Goal: Task Accomplishment & Management: Complete application form

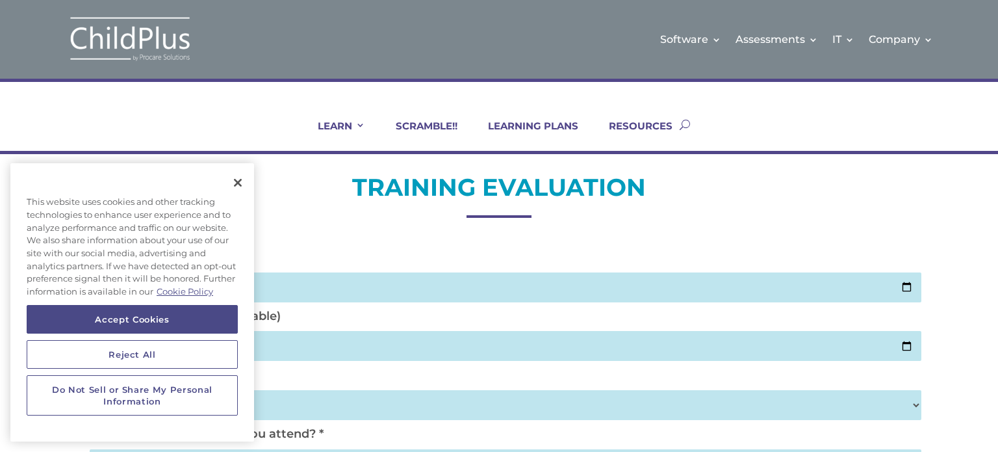
click at [231, 189] on button "Close" at bounding box center [238, 182] width 29 height 29
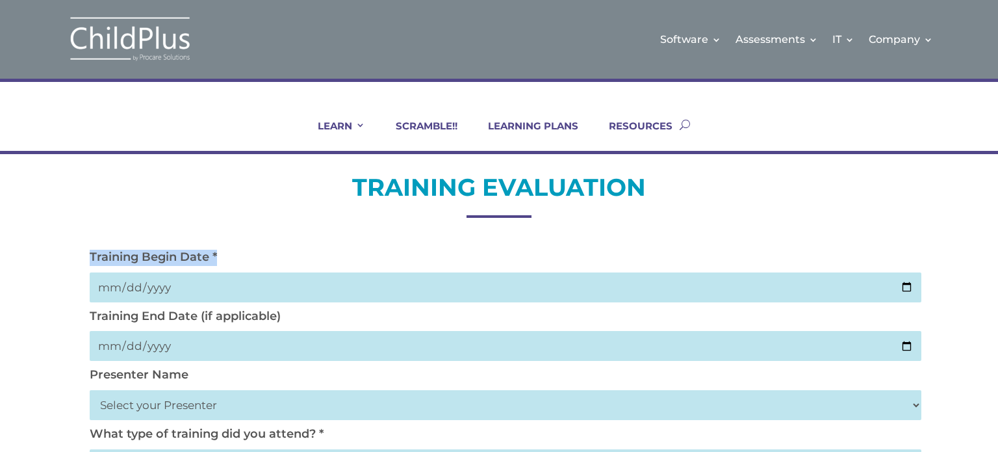
scroll to position [0, 20]
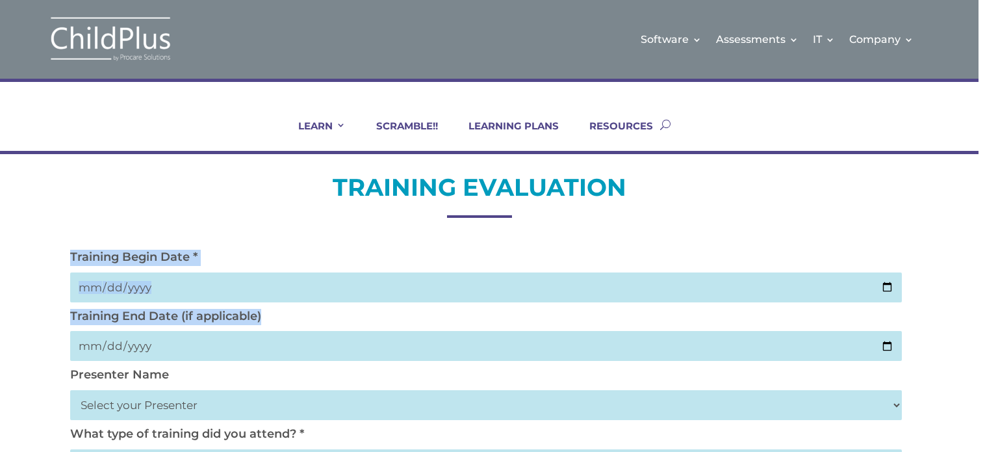
drag, startPoint x: 990, startPoint y: 250, endPoint x: 998, endPoint y: 368, distance: 117.9
drag, startPoint x: 994, startPoint y: 202, endPoint x: 998, endPoint y: 444, distance: 241.8
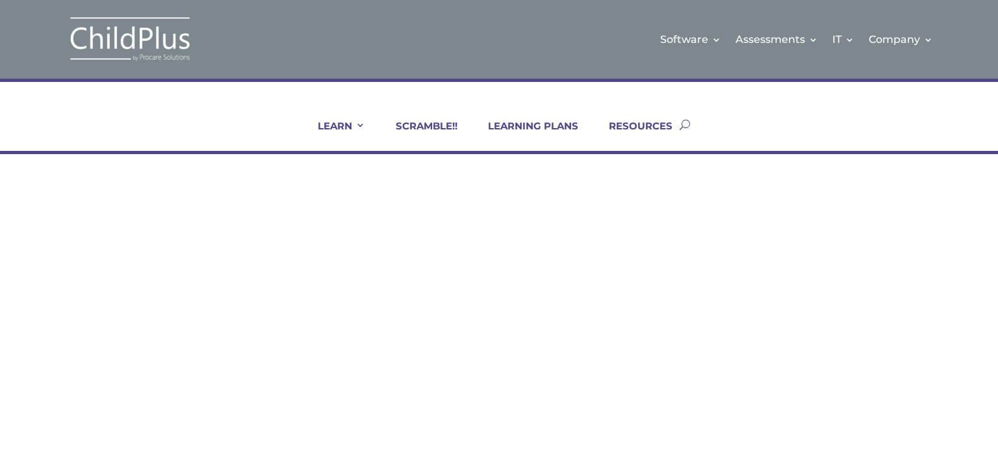
drag, startPoint x: 0, startPoint y: 0, endPoint x: 798, endPoint y: 198, distance: 822.4
click at [798, 198] on h2 "TRAINING EVALUATION" at bounding box center [499, 191] width 832 height 38
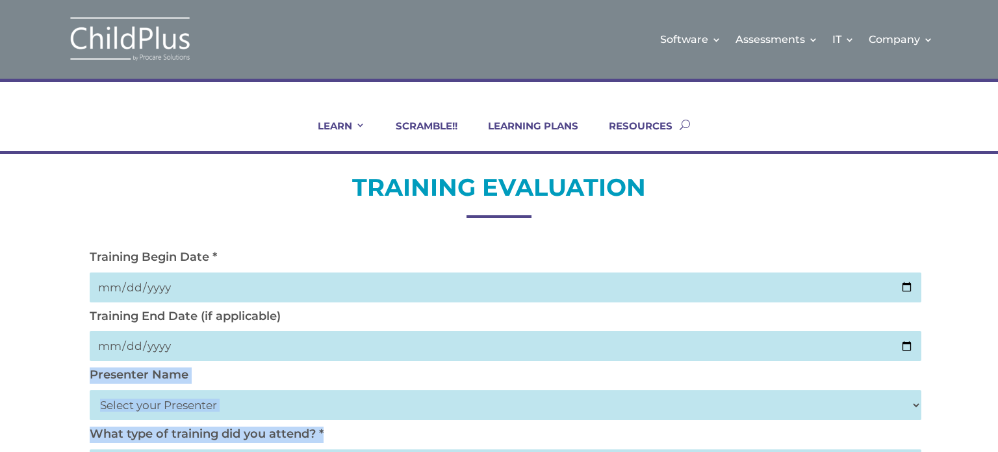
drag, startPoint x: 943, startPoint y: 363, endPoint x: 945, endPoint y: 410, distance: 46.8
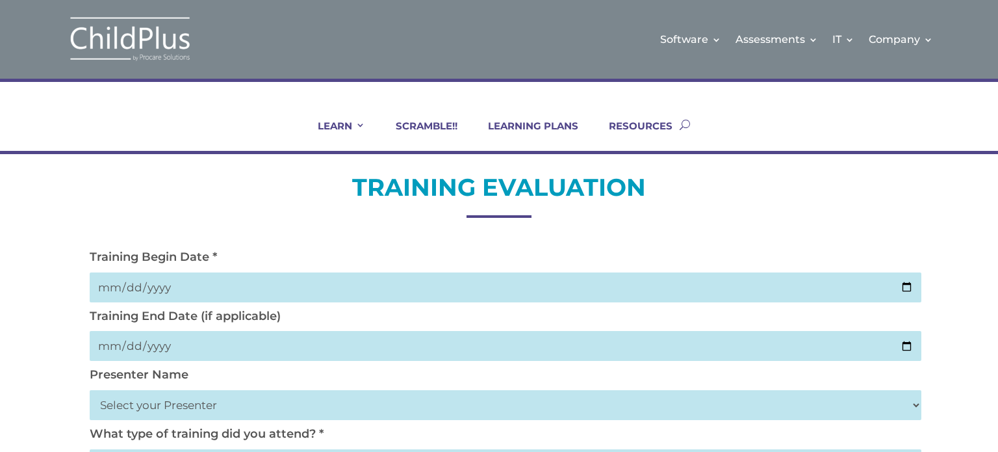
click at [176, 279] on input "date" at bounding box center [506, 287] width 832 height 30
click at [145, 299] on input "date" at bounding box center [506, 287] width 832 height 30
click at [146, 287] on input "date" at bounding box center [506, 287] width 832 height 30
type input "2025-10-02"
click at [118, 348] on input "date" at bounding box center [506, 346] width 832 height 30
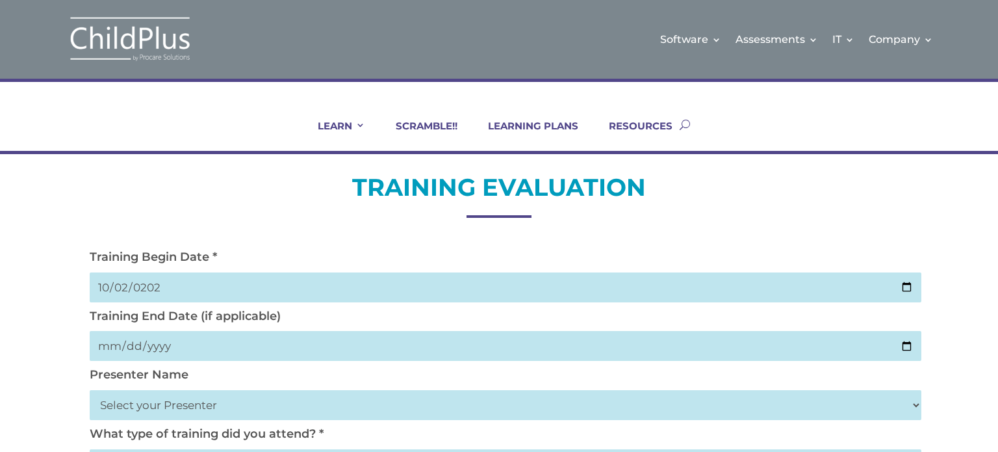
click at [168, 341] on input "date" at bounding box center [506, 346] width 832 height 30
click at [159, 345] on input "date" at bounding box center [506, 346] width 832 height 30
click at [148, 345] on input "date" at bounding box center [506, 346] width 832 height 30
type input "2025-10-02"
click at [333, 292] on input "date" at bounding box center [506, 287] width 832 height 30
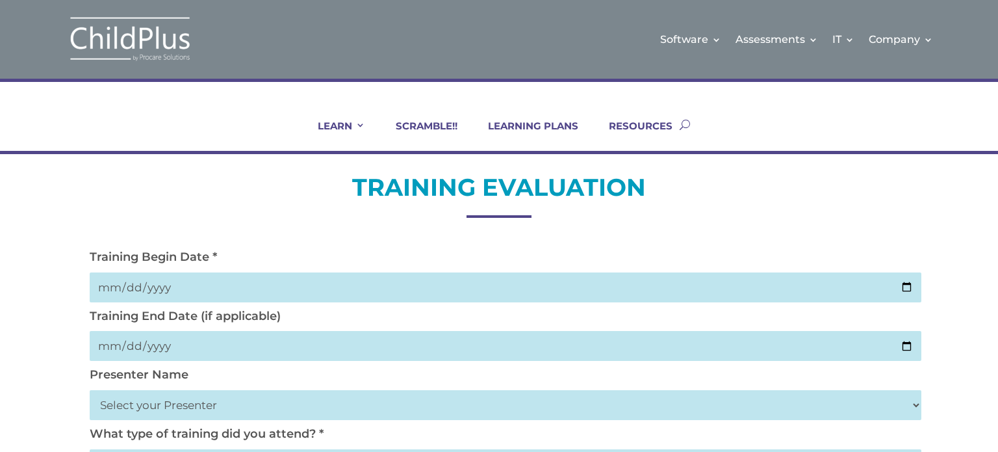
click at [236, 280] on input "date" at bounding box center [506, 287] width 832 height 30
click at [169, 282] on input "date" at bounding box center [506, 287] width 832 height 30
click at [148, 285] on input "date" at bounding box center [506, 287] width 832 height 30
type input "[DATE]"
click at [151, 352] on input "date" at bounding box center [506, 346] width 832 height 30
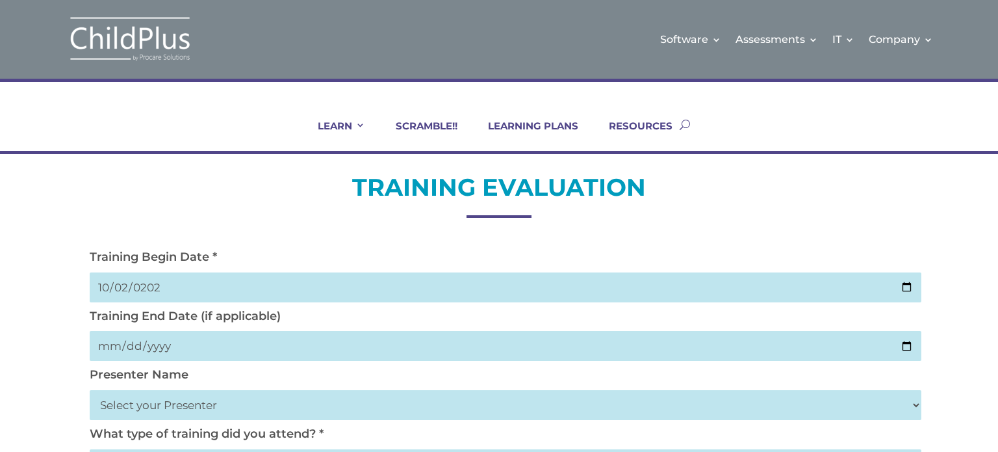
click at [176, 348] on input "date" at bounding box center [506, 346] width 832 height 30
drag, startPoint x: 176, startPoint y: 348, endPoint x: 50, endPoint y: 345, distance: 125.5
click at [112, 351] on input "date" at bounding box center [506, 346] width 832 height 30
type input "[DATE]"
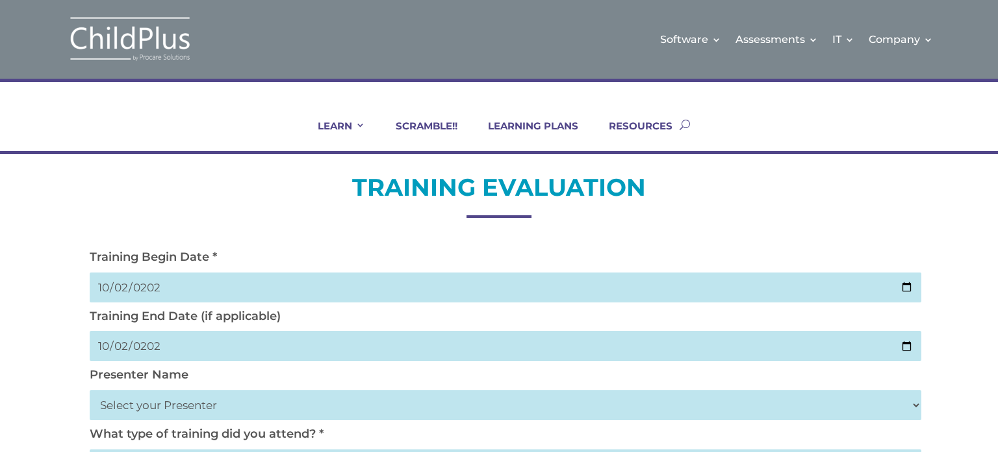
click at [146, 410] on select "Select your Presenter [PERSON_NAME] [PERSON_NAME] [PERSON_NAME] [PERSON_NAME] […" at bounding box center [506, 405] width 832 height 30
select select "[PERSON_NAME]"
click at [90, 390] on select "Select your Presenter [PERSON_NAME] [PERSON_NAME] [PERSON_NAME] [PERSON_NAME] […" at bounding box center [506, 405] width 832 height 30
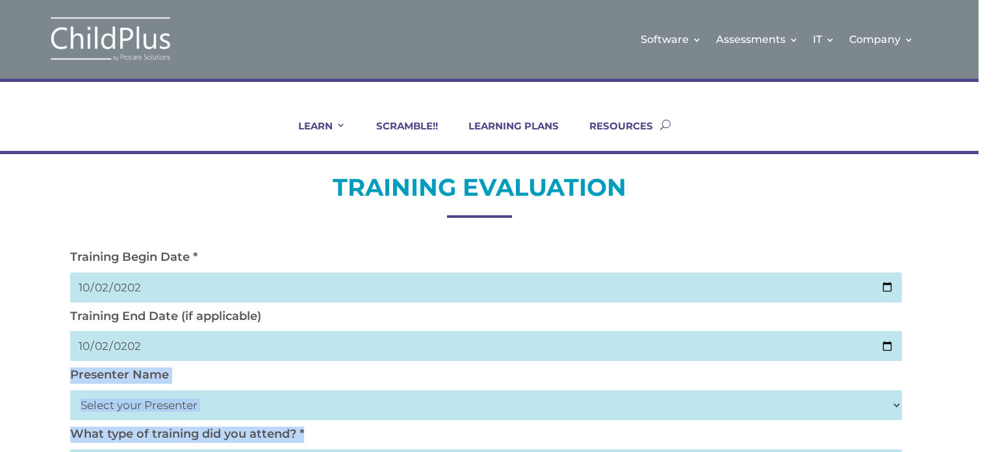
drag, startPoint x: 991, startPoint y: 352, endPoint x: 998, endPoint y: 437, distance: 86.1
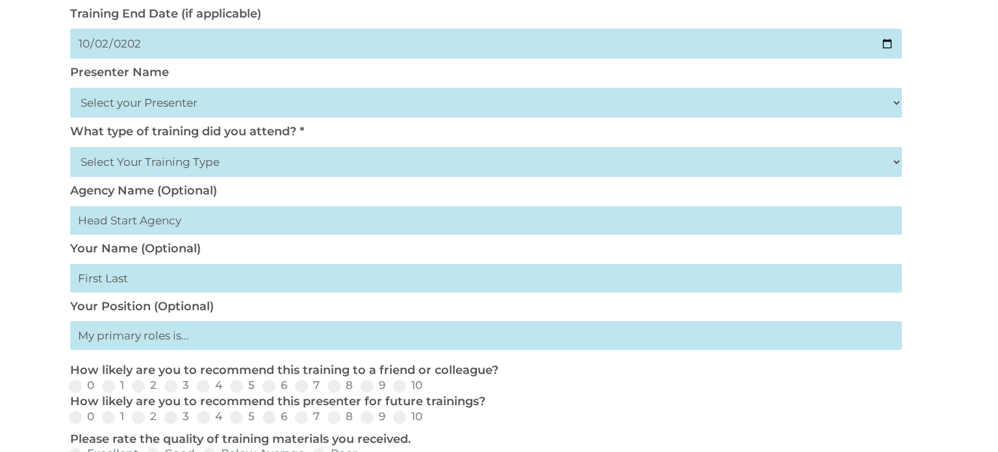
scroll to position [302, 0]
click at [385, 166] on select "Select Your Training Type On-site (at your agency) Virtual Visit Live Group Web…" at bounding box center [486, 163] width 832 height 30
click at [70, 148] on select "Select Your Training Type On-site (at your agency) Virtual Visit Live Group Web…" at bounding box center [486, 163] width 832 height 30
click at [324, 168] on select "Select Your Training Type On-site (at your agency) Virtual Visit Live Group Web…" at bounding box center [486, 163] width 832 height 30
select select "Virtual Visit"
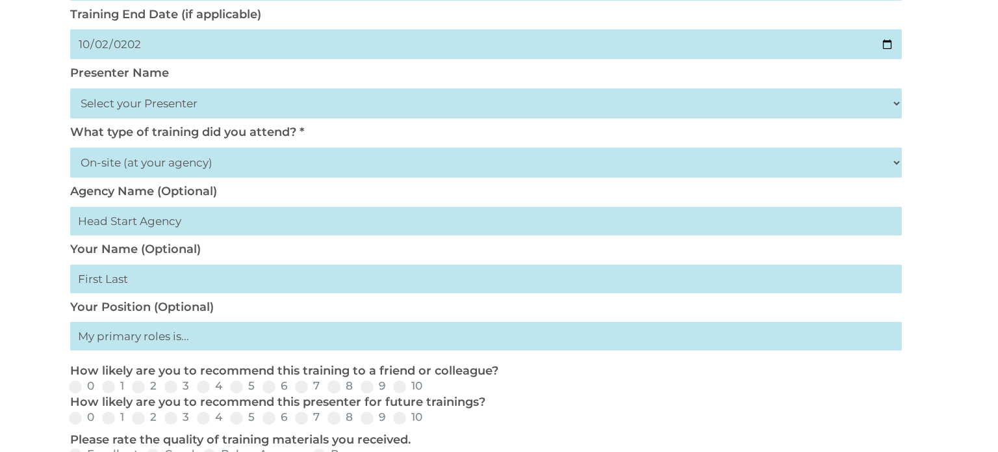
click at [70, 148] on select "Select Your Training Type On-site (at your agency) Virtual Visit Live Group Web…" at bounding box center [486, 163] width 832 height 30
click at [282, 229] on input "text" at bounding box center [486, 221] width 832 height 29
click at [282, 231] on input "text" at bounding box center [486, 221] width 832 height 29
click at [313, 359] on form "Training Begin Date * [DATE] Training End Date (if applicable) [DATE] Presenter…" at bounding box center [480, 366] width 832 height 837
click at [632, 413] on div "0 1 2 3 4 5 6 7 8 9 10" at bounding box center [480, 418] width 832 height 16
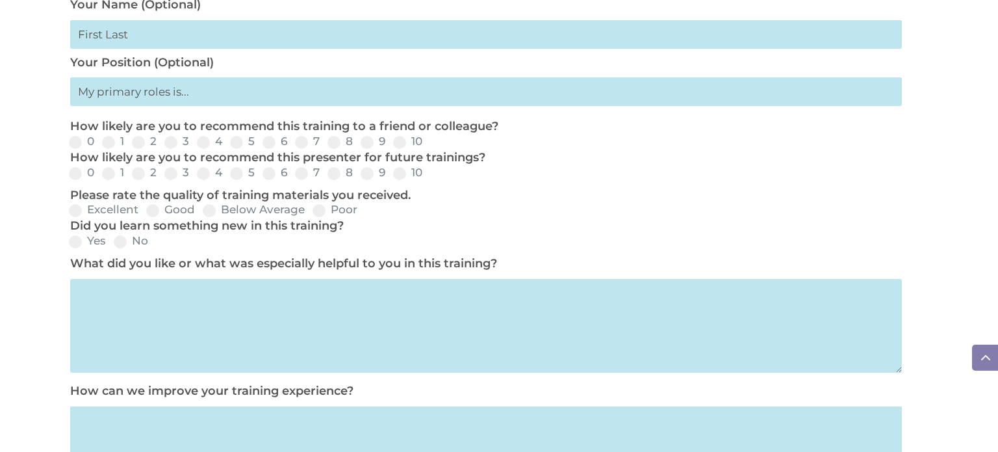
scroll to position [601, 0]
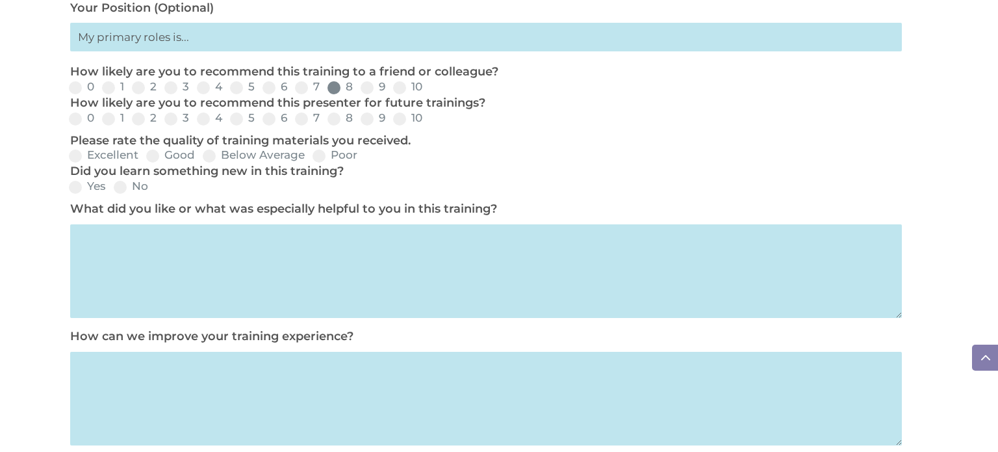
click at [361, 94] on input "8" at bounding box center [363, 92] width 8 height 8
radio input "true"
click at [361, 90] on span at bounding box center [367, 87] width 13 height 13
click at [392, 90] on input "9" at bounding box center [396, 92] width 8 height 8
radio input "true"
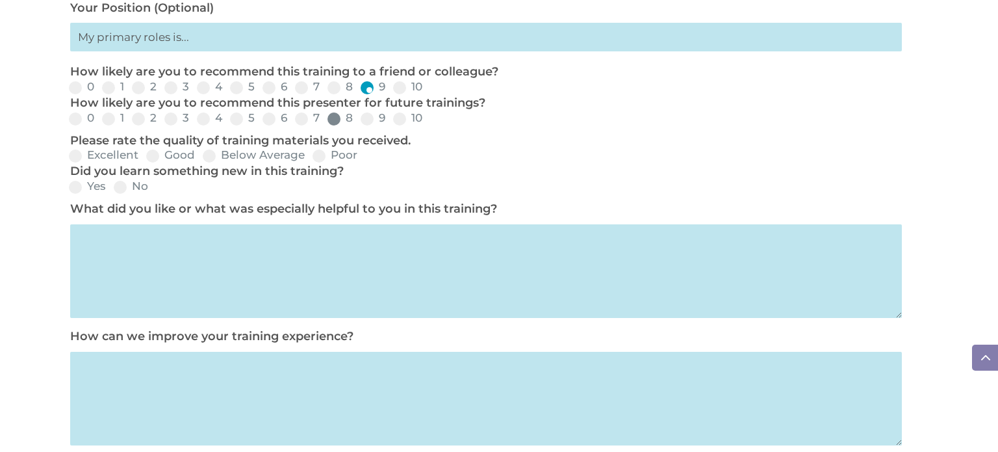
click at [333, 123] on span at bounding box center [334, 118] width 13 height 13
click at [359, 123] on input "8" at bounding box center [363, 123] width 8 height 8
radio input "true"
click at [155, 157] on span at bounding box center [152, 156] width 13 height 13
click at [202, 157] on input "Good" at bounding box center [206, 160] width 8 height 8
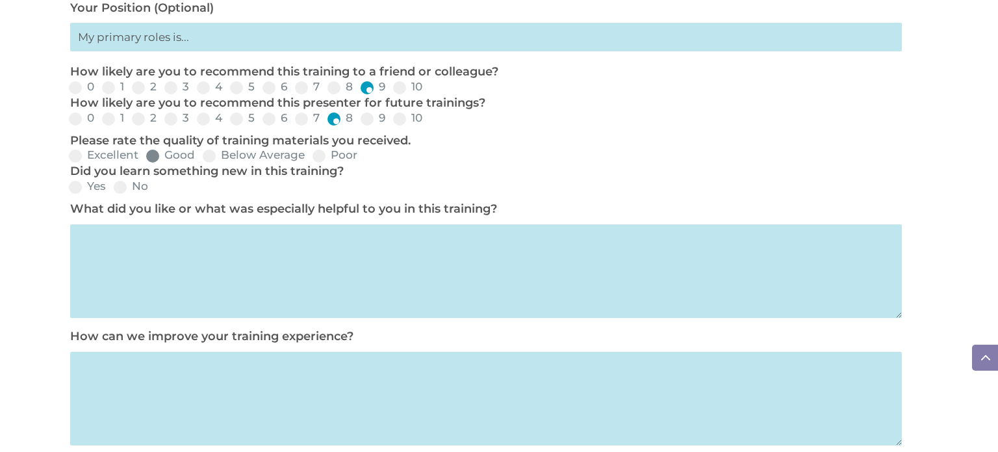
radio input "true"
click at [93, 190] on label "Yes" at bounding box center [87, 186] width 37 height 11
click at [112, 190] on input "Yes" at bounding box center [116, 191] width 8 height 8
radio input "true"
click at [116, 244] on textarea at bounding box center [486, 271] width 832 height 94
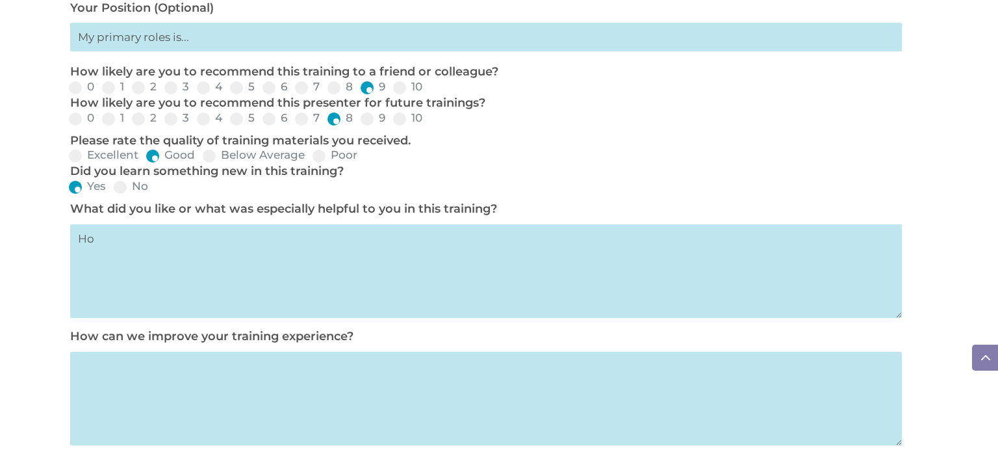
type textarea "H"
type textarea "Learn how to use DRDP child plus"
click at [101, 367] on textarea at bounding box center [486, 399] width 832 height 94
type textarea "none"
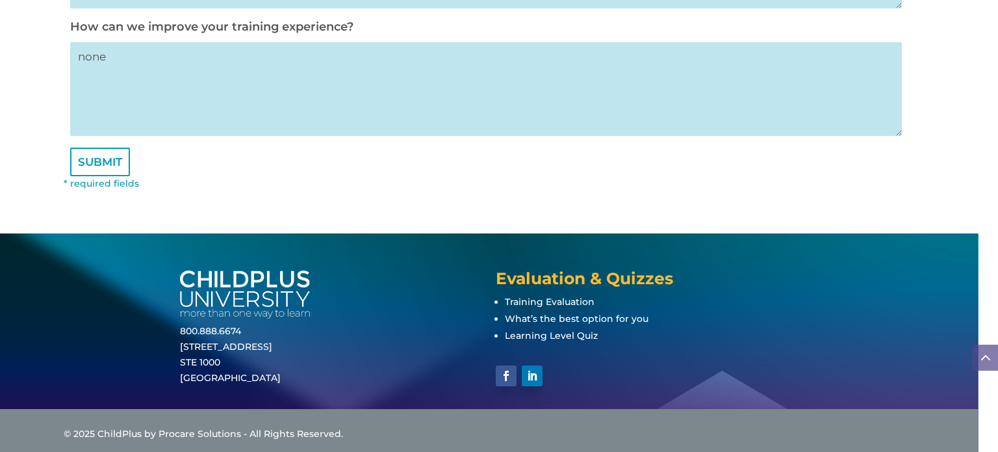
drag, startPoint x: 983, startPoint y: 363, endPoint x: 987, endPoint y: 482, distance: 119.0
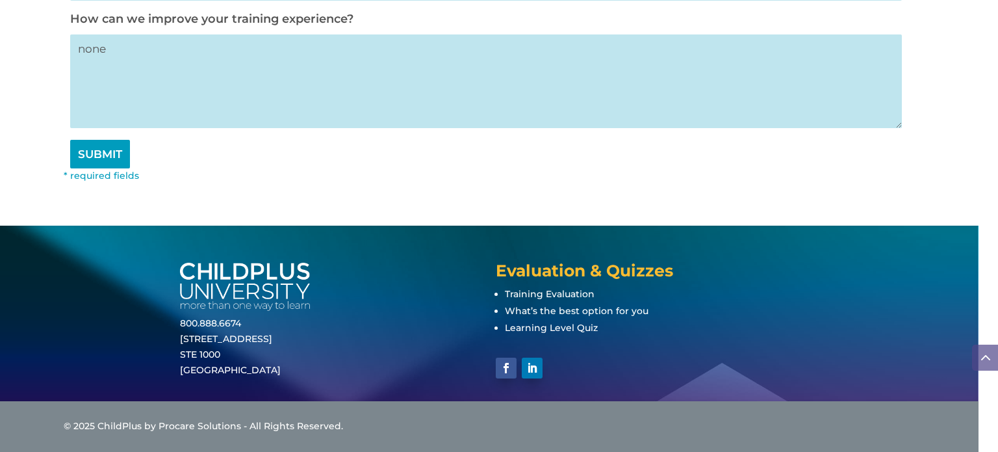
click at [96, 157] on input "SUBMIT" at bounding box center [100, 154] width 60 height 29
